Goal: Task Accomplishment & Management: Manage account settings

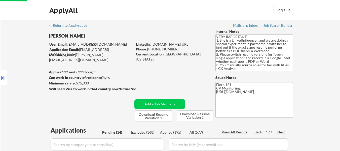
select select ""applied""
select select ""pending""
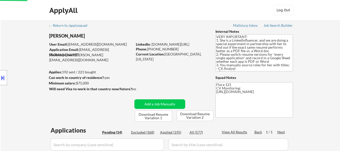
select select ""pending""
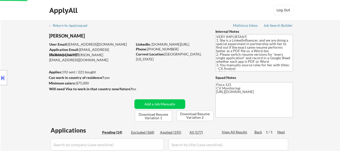
select select ""pending""
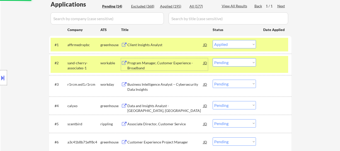
click at [132, 60] on div "Program Manager, Customer Experience - Broadband" at bounding box center [165, 64] width 76 height 12
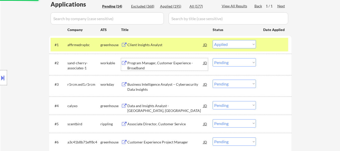
click at [176, 85] on div "Business Intelligence Analyst – Cybersecurity Data Insights" at bounding box center [165, 87] width 76 height 10
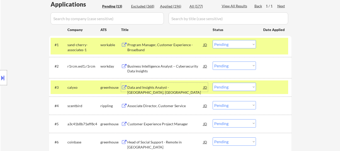
drag, startPoint x: 246, startPoint y: 44, endPoint x: 243, endPoint y: 48, distance: 4.8
click at [246, 44] on select "Choose an option... Pending Applied Excluded (Questions) Excluded (Expired) Exc…" at bounding box center [234, 44] width 43 height 8
click at [213, 40] on select "Choose an option... Pending Applied Excluded (Questions) Excluded (Expired) Exc…" at bounding box center [234, 44] width 43 height 8
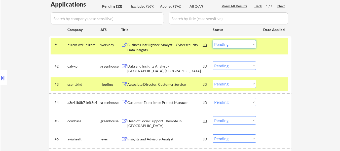
click at [234, 42] on select "Choose an option... Pending Applied Excluded (Questions) Excluded (Expired) Exc…" at bounding box center [234, 44] width 43 height 8
click at [213, 40] on select "Choose an option... Pending Applied Excluded (Questions) Excluded (Expired) Exc…" at bounding box center [234, 44] width 43 height 8
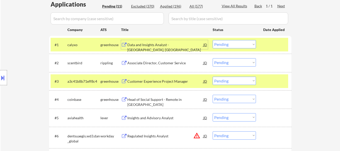
click at [162, 45] on div "Data and Insights Analyst - Pleasanton, CA" at bounding box center [165, 47] width 76 height 10
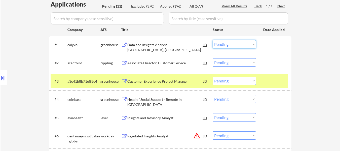
click at [241, 43] on select "Choose an option... Pending Applied Excluded (Questions) Excluded (Expired) Exc…" at bounding box center [234, 44] width 43 height 8
click at [213, 40] on select "Choose an option... Pending Applied Excluded (Questions) Excluded (Expired) Exc…" at bounding box center [234, 44] width 43 height 8
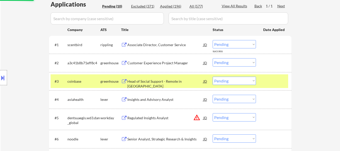
click at [158, 43] on div "Associate Director, Customer Service" at bounding box center [165, 44] width 76 height 5
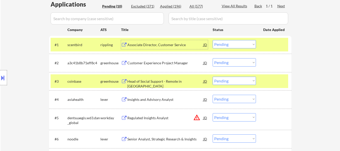
click at [164, 41] on div "Associate Director, Customer Service" at bounding box center [165, 44] width 76 height 9
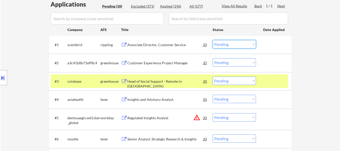
drag, startPoint x: 244, startPoint y: 42, endPoint x: 245, endPoint y: 47, distance: 4.6
click at [244, 42] on select "Choose an option... Pending Applied Excluded (Questions) Excluded (Expired) Exc…" at bounding box center [234, 44] width 43 height 8
click at [213, 40] on select "Choose an option... Pending Applied Excluded (Questions) Excluded (Expired) Exc…" at bounding box center [234, 44] width 43 height 8
select select ""pending""
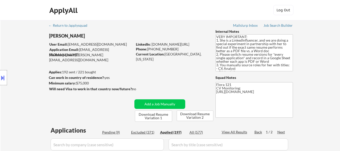
select select ""applied""
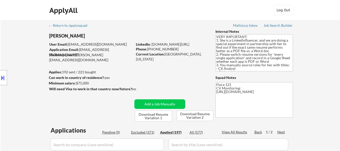
select select ""applied""
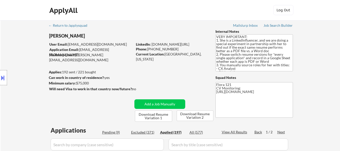
select select ""applied""
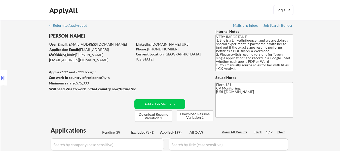
select select ""applied""
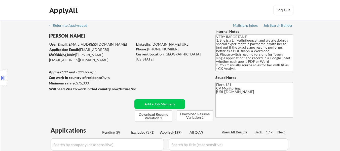
select select ""applied""
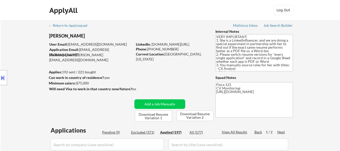
select select ""applied""
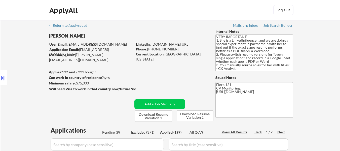
select select ""applied""
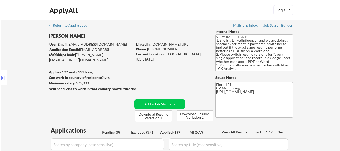
select select ""applied""
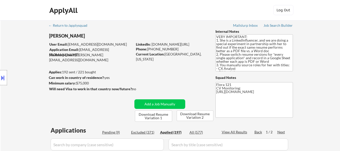
select select ""applied""
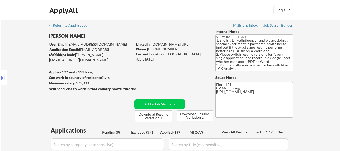
select select ""applied""
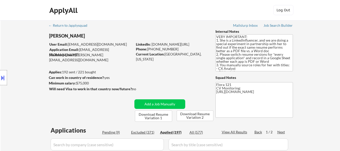
select select ""applied""
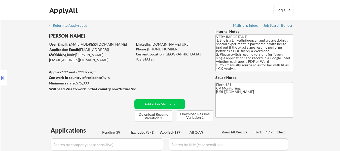
select select ""applied""
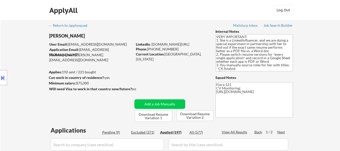
select select ""applied""
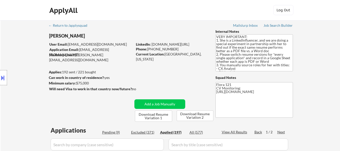
select select ""applied""
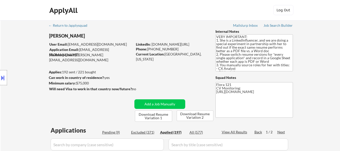
select select ""applied""
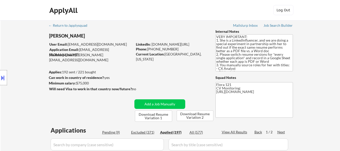
select select ""applied""
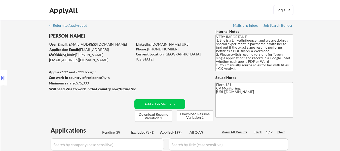
select select ""applied""
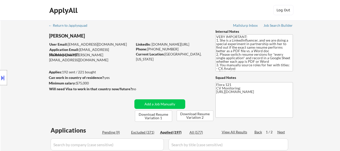
select select ""applied""
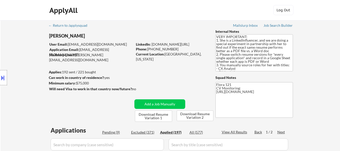
select select ""applied""
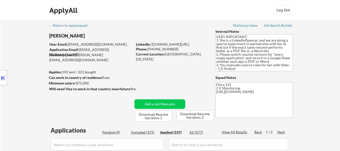
select select ""applied""
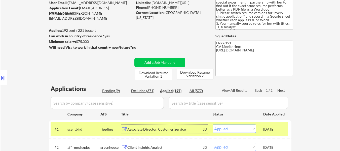
scroll to position [50, 0]
